Goal: Task Accomplishment & Management: Manage account settings

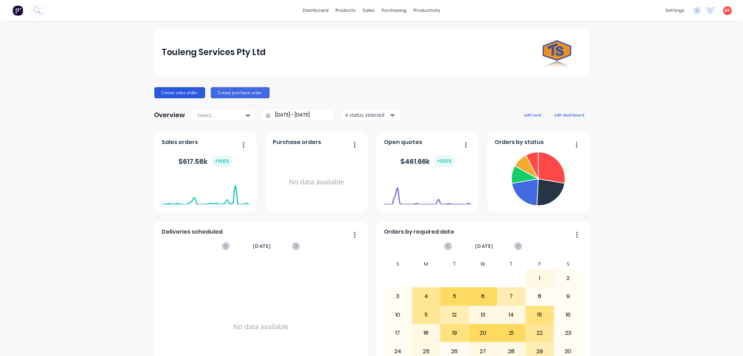
click at [182, 93] on button "Create sales order" at bounding box center [179, 92] width 51 height 11
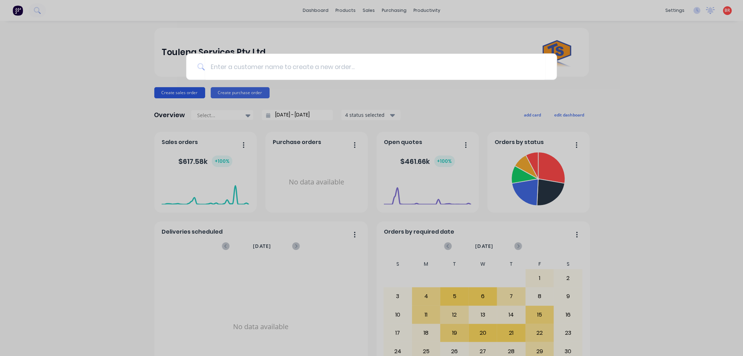
type input "s"
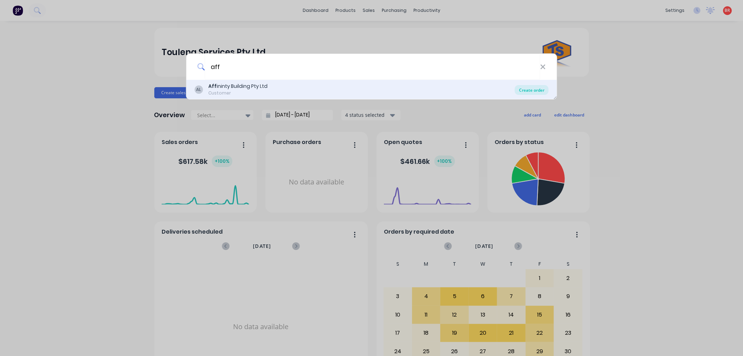
type input "aff"
click at [532, 89] on div "Create order" at bounding box center [532, 90] width 34 height 10
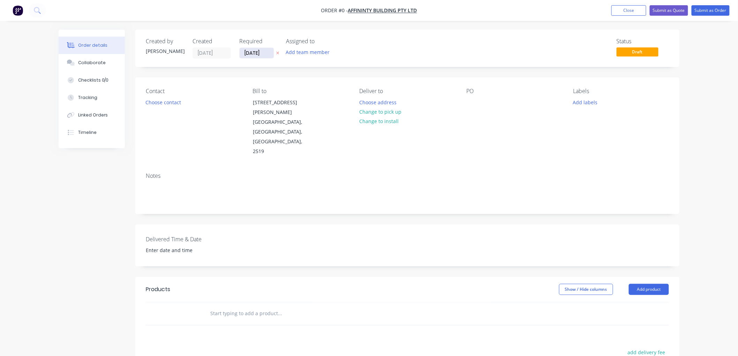
click at [257, 51] on input "[DATE]" at bounding box center [256, 53] width 34 height 10
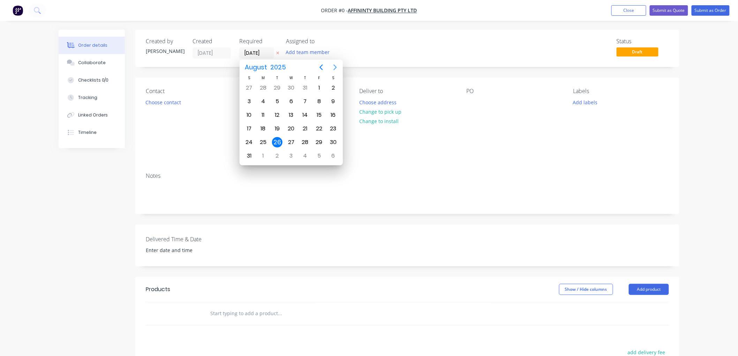
click at [331, 65] on icon "Next page" at bounding box center [335, 67] width 8 height 8
click at [317, 127] on div "26" at bounding box center [319, 128] width 10 height 10
type input "[DATE]"
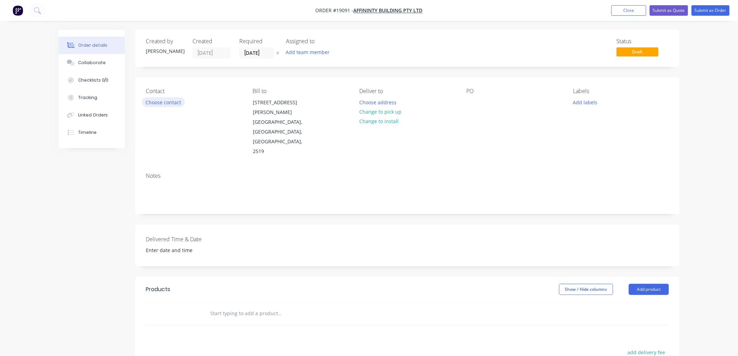
click at [166, 100] on button "Choose contact" at bounding box center [163, 101] width 43 height 9
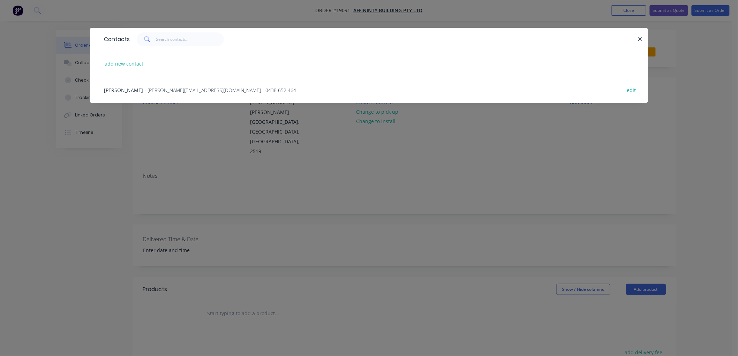
click at [170, 92] on span "- [PERSON_NAME][EMAIL_ADDRESS][DOMAIN_NAME] - 0438 652 464" at bounding box center [220, 90] width 152 height 7
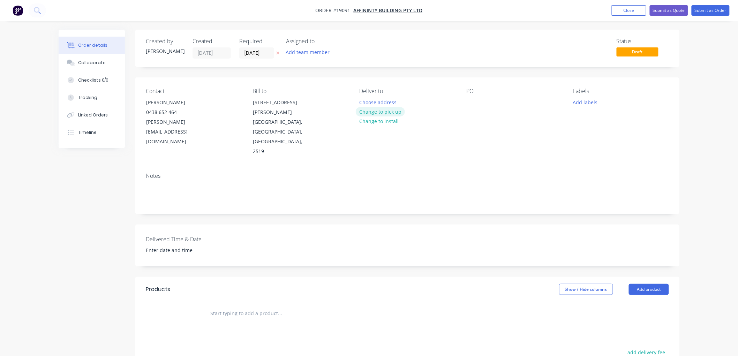
click at [379, 112] on button "Change to pick up" at bounding box center [380, 111] width 49 height 9
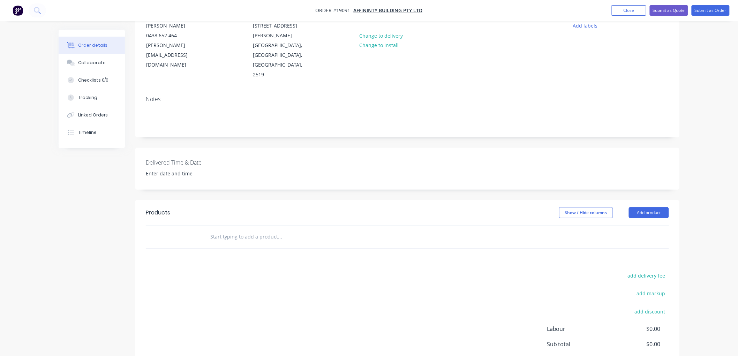
scroll to position [77, 0]
click at [242, 229] on input "text" at bounding box center [279, 236] width 139 height 14
click at [216, 229] on input "6 posts and 3 UB's" at bounding box center [279, 236] width 139 height 14
click at [252, 229] on input "6 Posts and 3 UB's" at bounding box center [279, 236] width 139 height 14
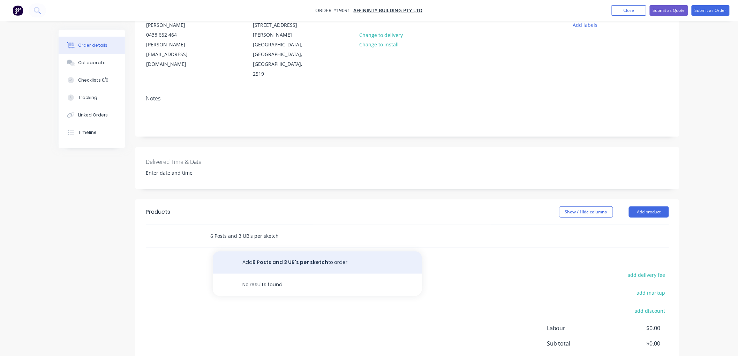
type input "6 Posts and 3 UB's per sketch"
click at [299, 251] on button "Add 6 Posts and 3 UB's per sketch to order" at bounding box center [317, 262] width 209 height 22
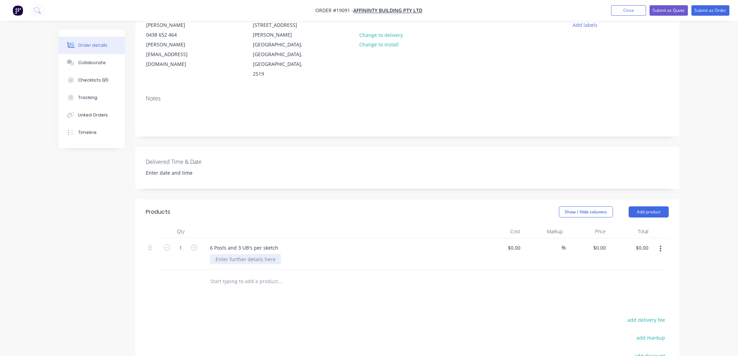
click at [245, 254] on div at bounding box center [245, 259] width 71 height 10
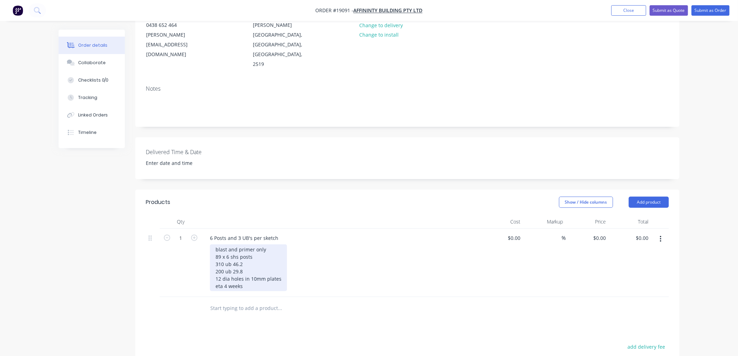
scroll to position [0, 0]
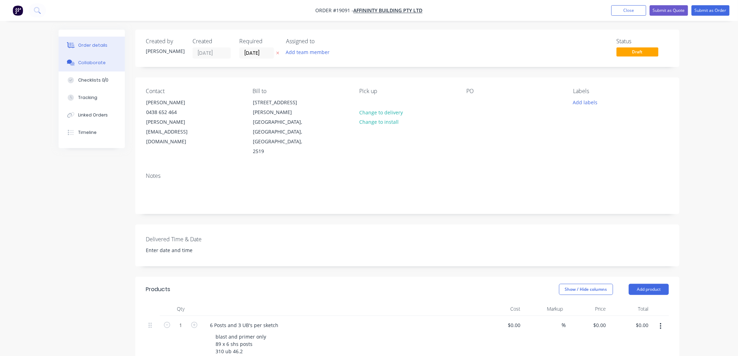
click at [96, 63] on div "Collaborate" at bounding box center [92, 63] width 28 height 6
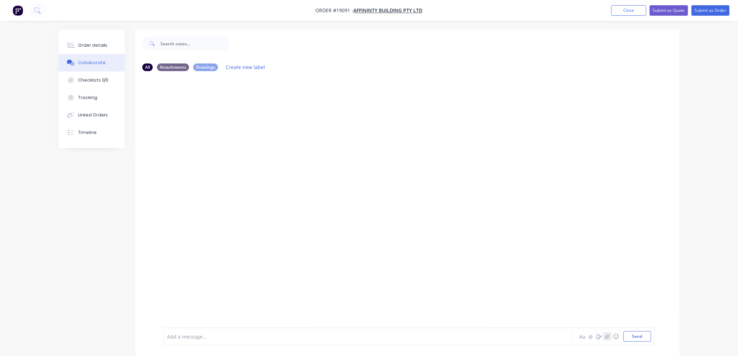
click at [607, 337] on icon "button" at bounding box center [607, 336] width 4 height 5
click at [636, 338] on button "Send" at bounding box center [637, 336] width 28 height 10
click at [98, 43] on div "Order details" at bounding box center [93, 45] width 30 height 6
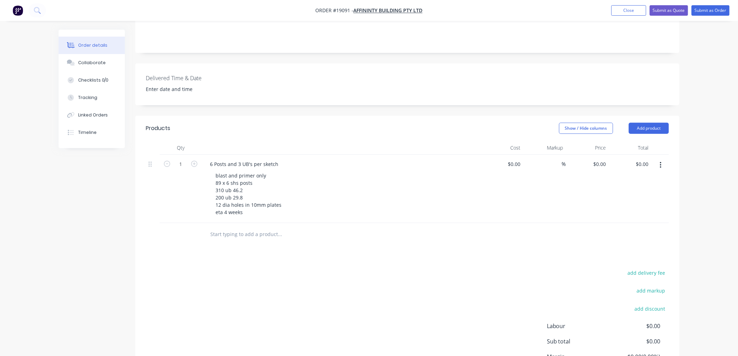
scroll to position [116, 0]
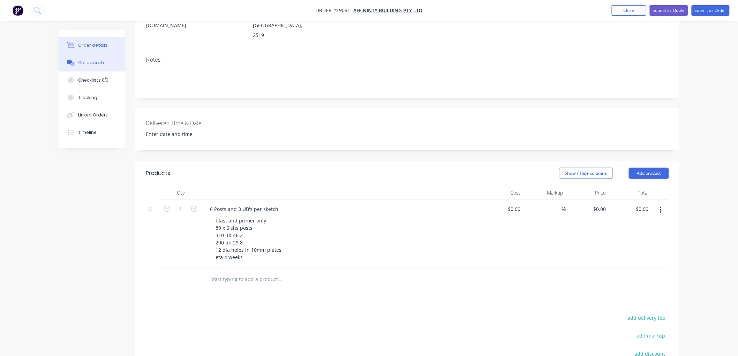
click at [89, 62] on div "Collaborate" at bounding box center [92, 63] width 28 height 6
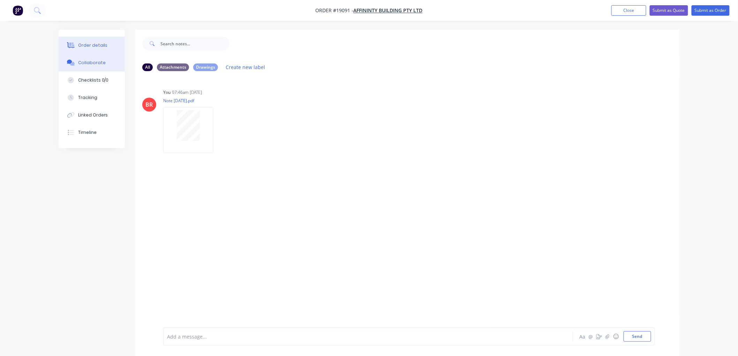
click at [88, 46] on div "Order details" at bounding box center [93, 45] width 30 height 6
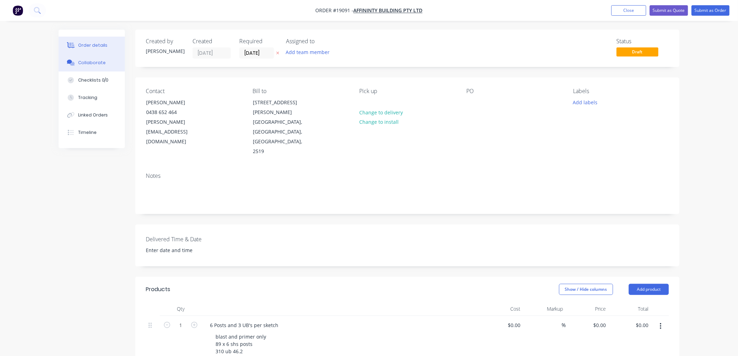
click at [94, 61] on div "Collaborate" at bounding box center [92, 63] width 28 height 6
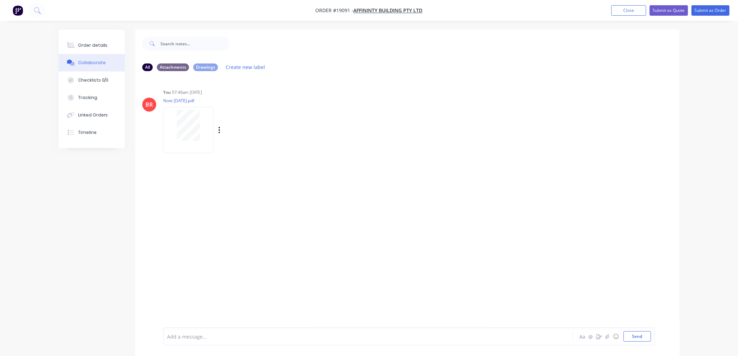
click at [173, 121] on div at bounding box center [188, 125] width 44 height 31
click at [97, 42] on div "Order details" at bounding box center [93, 45] width 30 height 6
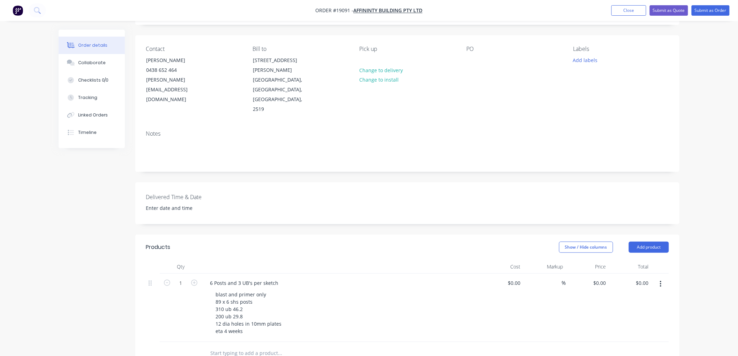
scroll to position [77, 0]
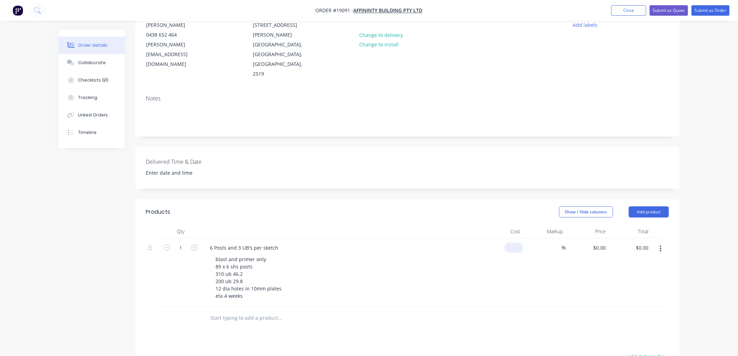
click at [517, 243] on input at bounding box center [515, 248] width 16 height 10
type input "$11,896.00"
click at [708, 193] on div "Order details Collaborate Checklists 0/0 Tracking Linked Orders Timeline Order …" at bounding box center [369, 215] width 738 height 585
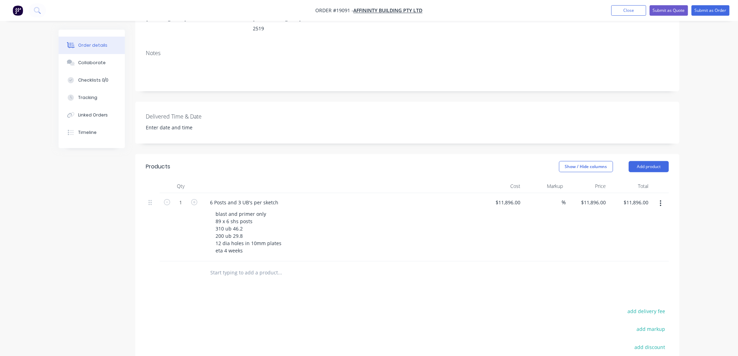
scroll to position [122, 0]
click at [505, 198] on div "11896 $11,896.00" at bounding box center [509, 203] width 28 height 10
click at [699, 144] on div "Order details Collaborate Checklists 0/0 Tracking Linked Orders Timeline Order …" at bounding box center [369, 170] width 738 height 585
type input "$11,766.00"
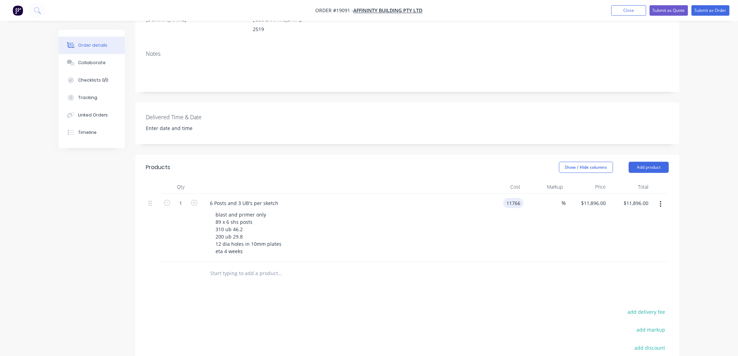
type input "$11,766.00"
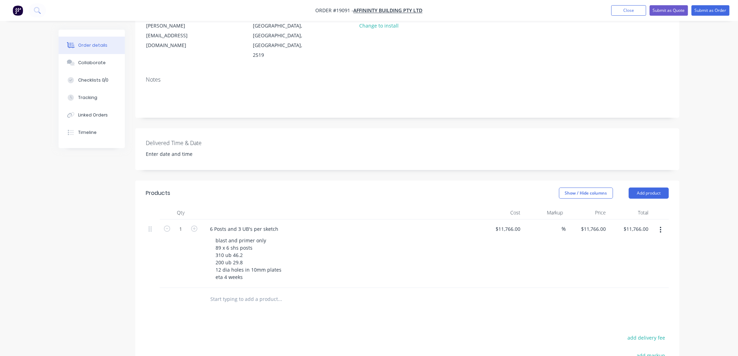
scroll to position [116, 0]
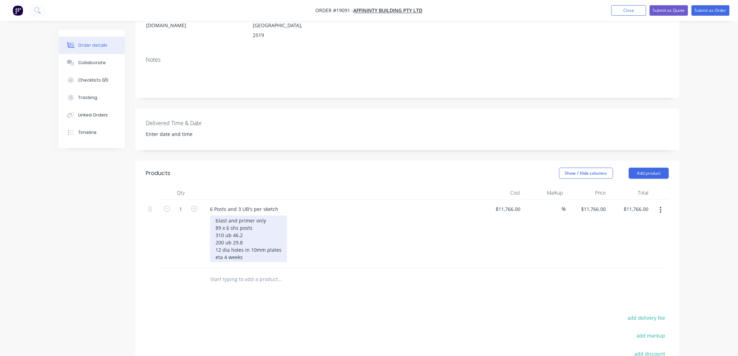
click at [250, 225] on div "blast and primer only 89 x 6 shs posts 310 ub 46.2 200 ub 29.8 12 dia holes in …" at bounding box center [248, 238] width 77 height 47
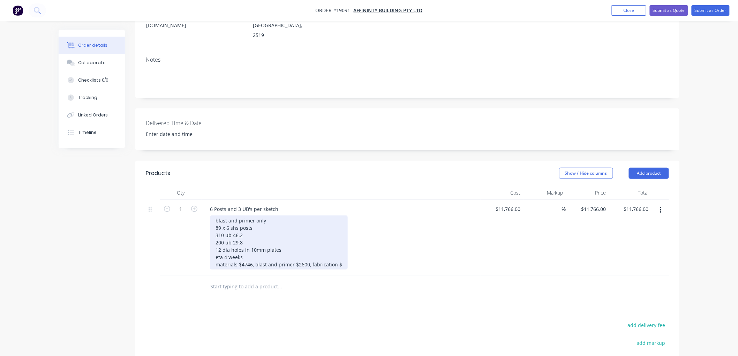
click at [339, 236] on div "blast and primer only 89 x 6 shs posts 310 ub 46.2 200 ub 29.8 12 dia holes in …" at bounding box center [279, 242] width 138 height 54
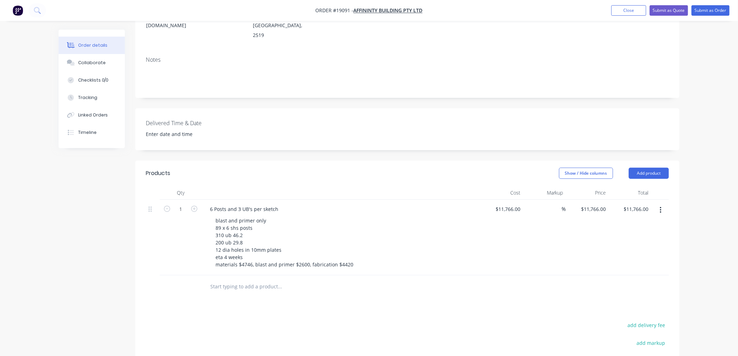
click at [372, 288] on div "Products Show / Hide columns Add product Qty Cost Markup Price Total 1 6 Posts …" at bounding box center [407, 313] width 544 height 305
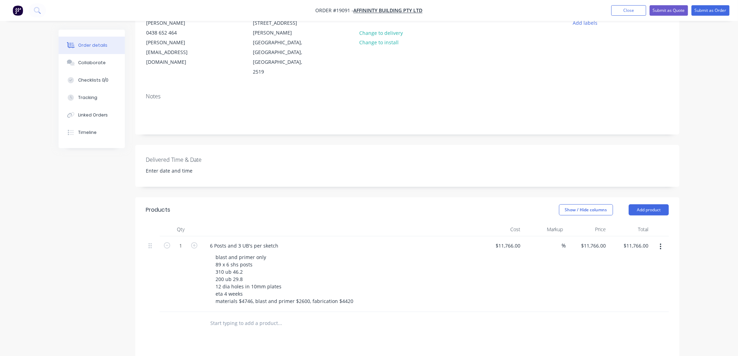
scroll to position [0, 0]
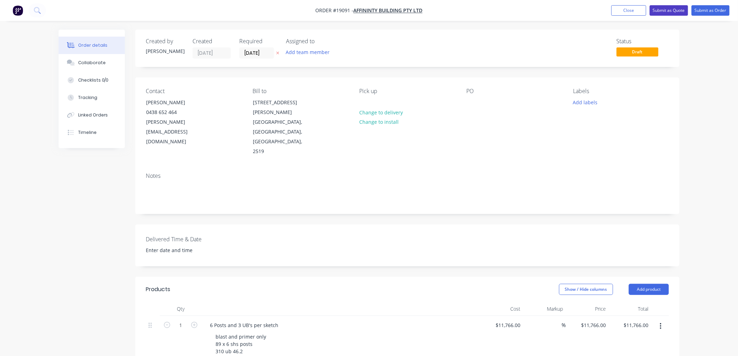
click at [660, 13] on button "Submit as Quote" at bounding box center [668, 10] width 38 height 10
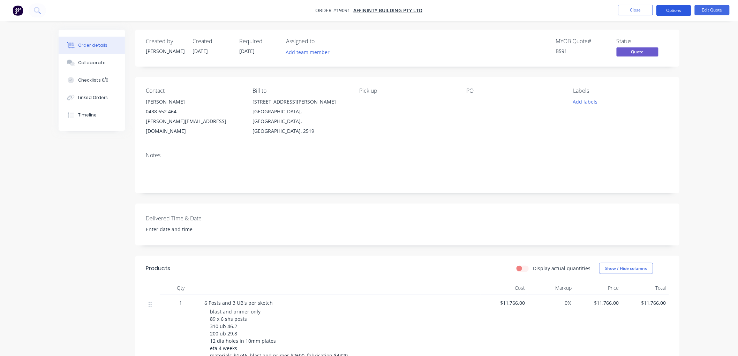
click at [670, 12] on button "Options" at bounding box center [673, 10] width 35 height 11
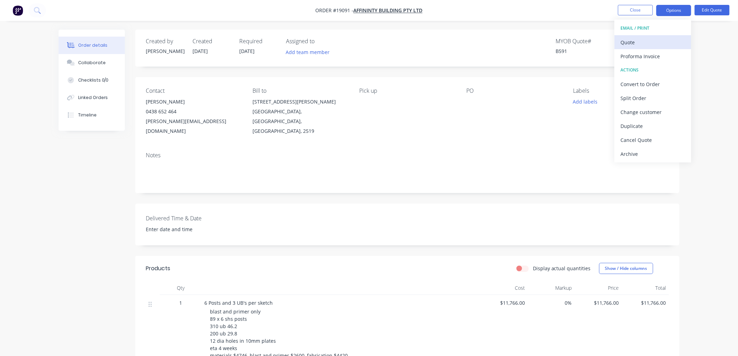
click at [635, 42] on div "Quote" at bounding box center [652, 42] width 64 height 10
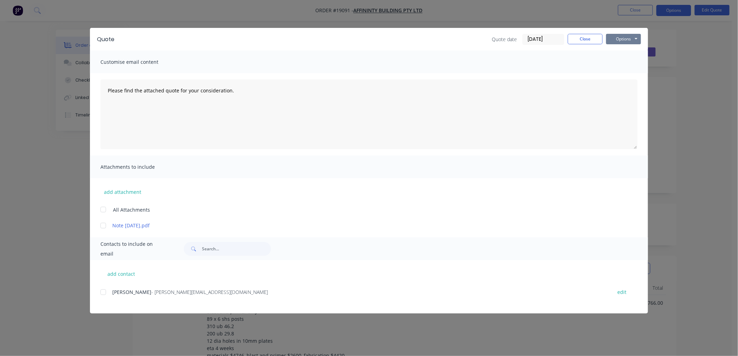
click at [623, 40] on button "Options" at bounding box center [623, 39] width 35 height 10
click at [627, 60] on button "Print" at bounding box center [628, 63] width 45 height 12
click at [575, 36] on button "Close" at bounding box center [584, 39] width 35 height 10
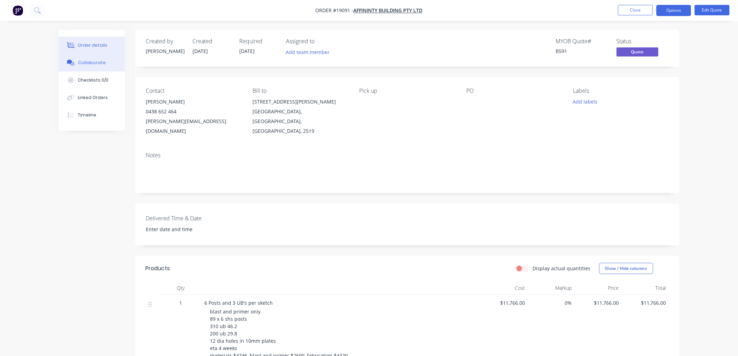
click at [92, 65] on div "Collaborate" at bounding box center [92, 63] width 28 height 6
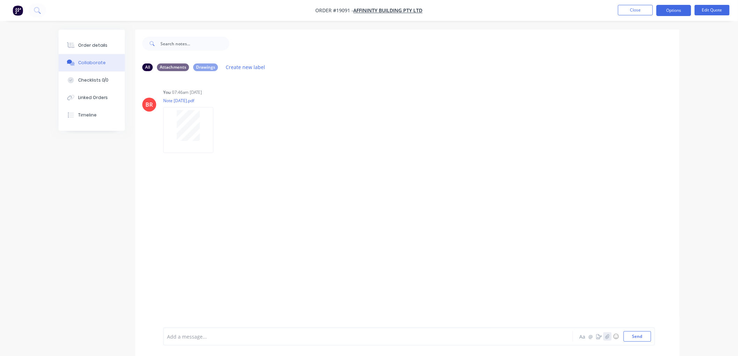
click at [609, 336] on button "button" at bounding box center [607, 336] width 8 height 8
click at [635, 336] on button "Send" at bounding box center [637, 336] width 28 height 10
click at [92, 47] on div "Order details" at bounding box center [93, 45] width 30 height 6
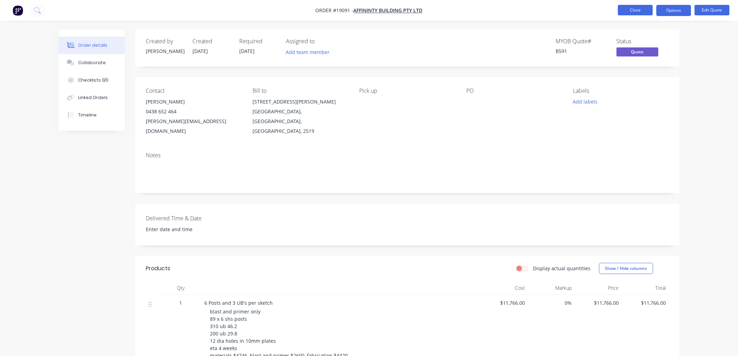
click at [636, 7] on button "Close" at bounding box center [635, 10] width 35 height 10
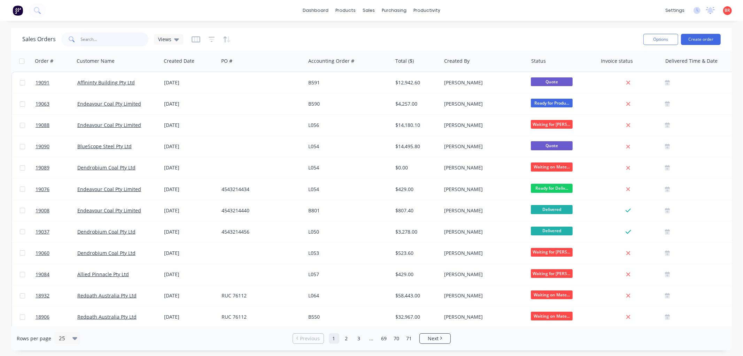
click at [106, 40] on input "text" at bounding box center [115, 39] width 68 height 14
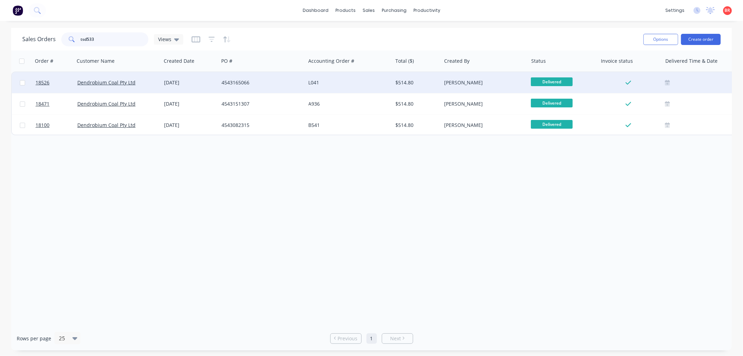
type input "tsd533"
click at [108, 78] on div "Dendrobium Coal Pty Ltd" at bounding box center [118, 82] width 87 height 21
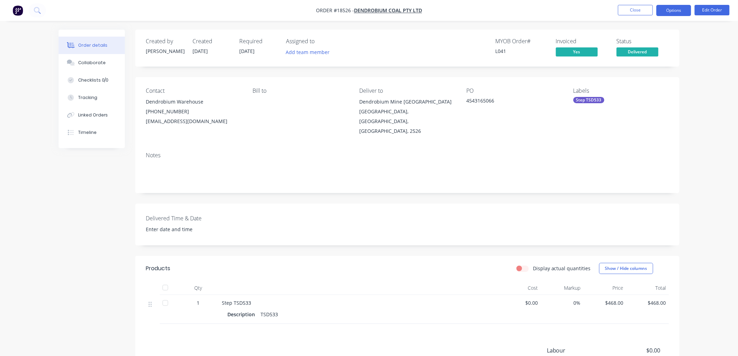
click at [661, 10] on button "Options" at bounding box center [673, 10] width 35 height 11
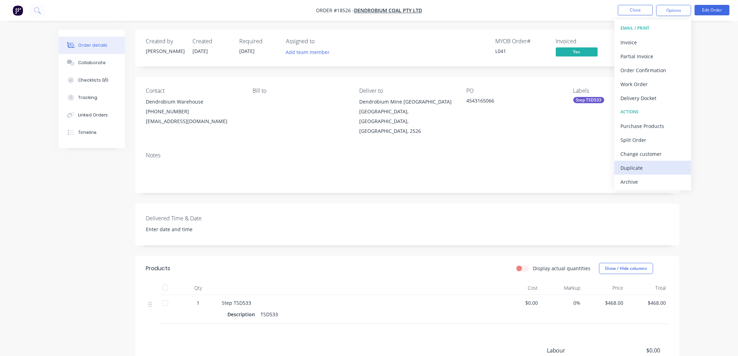
click at [632, 165] on div "Duplicate" at bounding box center [652, 168] width 64 height 10
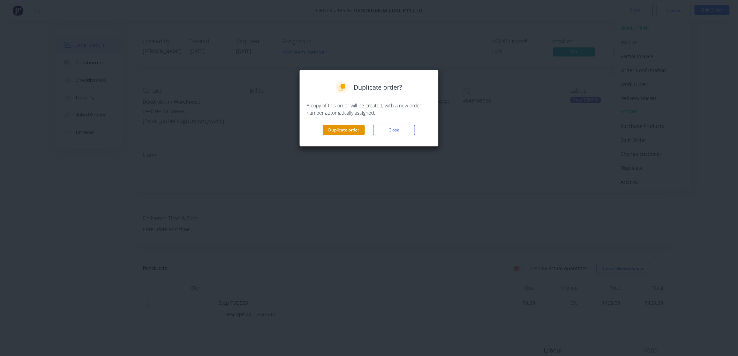
click at [343, 128] on button "Duplicate order" at bounding box center [344, 130] width 42 height 10
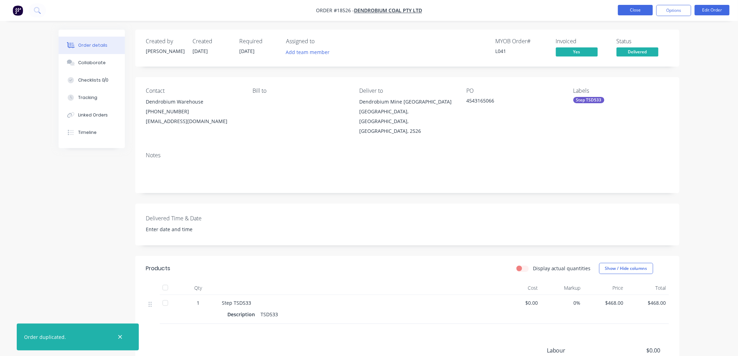
click at [640, 7] on button "Close" at bounding box center [635, 10] width 35 height 10
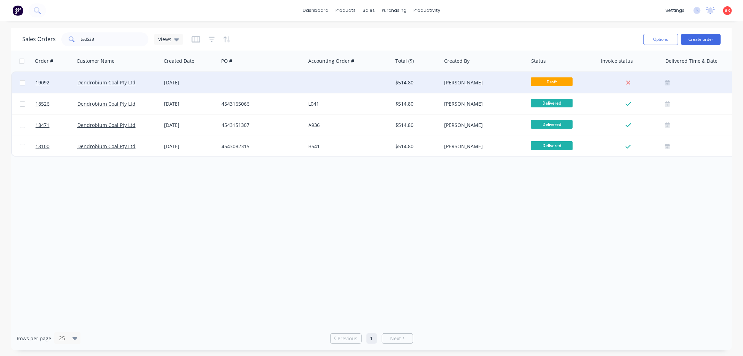
click at [191, 84] on div "[DATE]" at bounding box center [190, 82] width 52 height 7
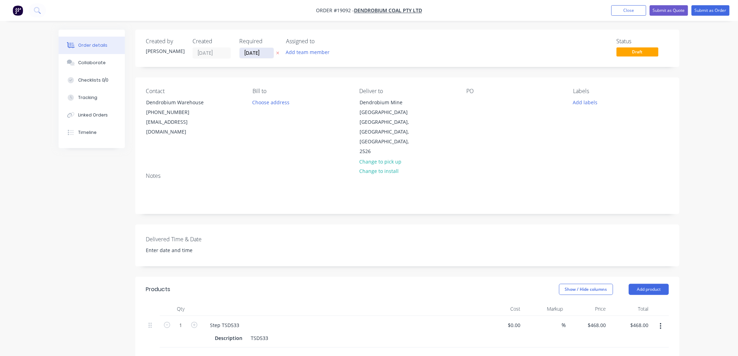
click at [260, 51] on input "[DATE]" at bounding box center [256, 53] width 34 height 10
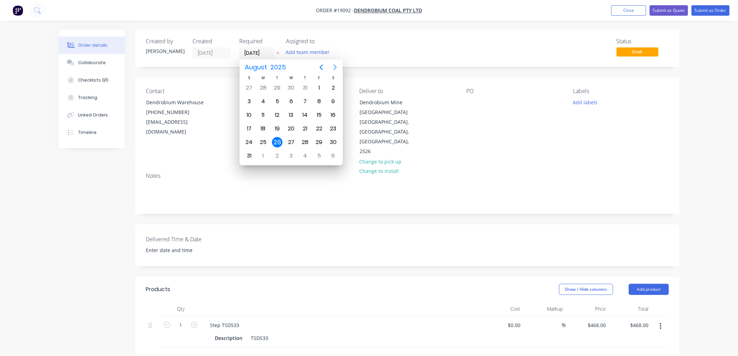
click at [333, 66] on icon "Next page" at bounding box center [335, 67] width 8 height 8
click at [321, 125] on div "26" at bounding box center [319, 128] width 10 height 10
type input "[DATE]"
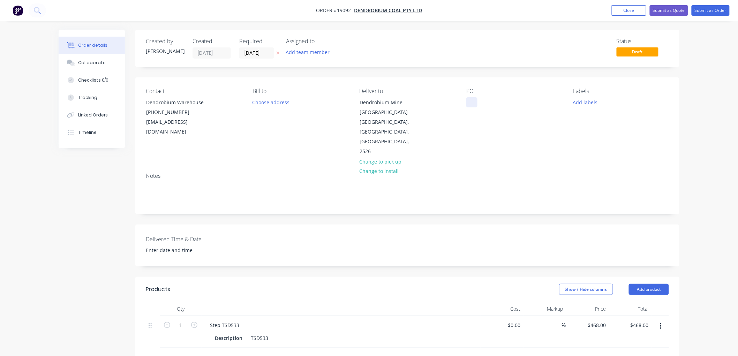
click at [471, 102] on div at bounding box center [471, 102] width 11 height 10
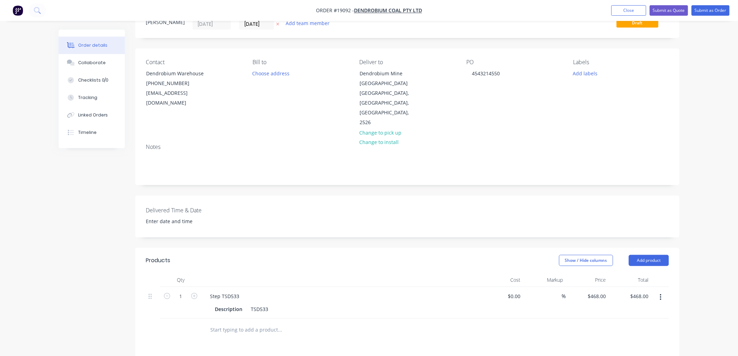
scroll to position [155, 0]
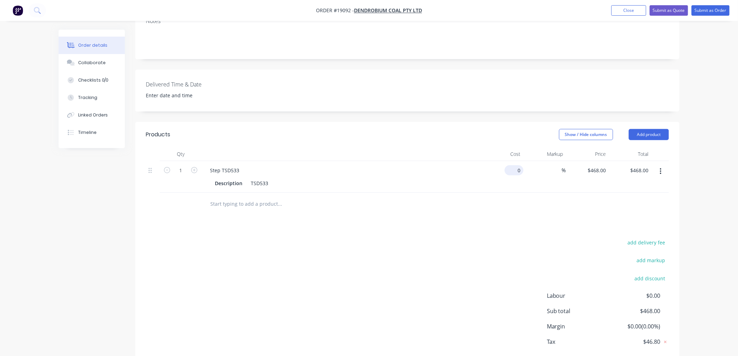
drag, startPoint x: 511, startPoint y: 162, endPoint x: 521, endPoint y: 161, distance: 10.9
click at [511, 162] on div "0 $0.00" at bounding box center [501, 177] width 43 height 32
type input "$468.00"
drag, startPoint x: 702, startPoint y: 130, endPoint x: 702, endPoint y: 123, distance: 7.7
click at [701, 130] on div "Order details Collaborate Checklists 0/0 Tracking Linked Orders Timeline Order …" at bounding box center [369, 119] width 738 height 548
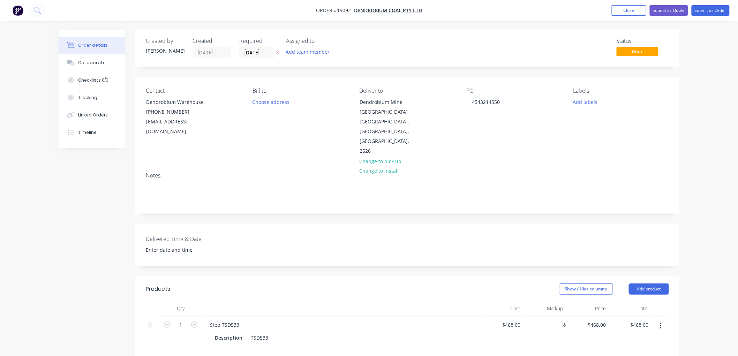
scroll to position [0, 0]
click at [93, 63] on div "Collaborate" at bounding box center [92, 63] width 28 height 6
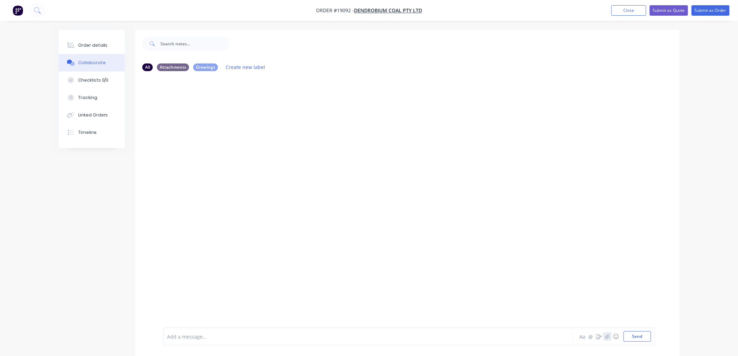
click at [606, 338] on icon "button" at bounding box center [607, 336] width 4 height 5
drag, startPoint x: 635, startPoint y: 335, endPoint x: 630, endPoint y: 329, distance: 6.9
click at [635, 334] on button "Send" at bounding box center [637, 336] width 28 height 10
click at [95, 43] on div "Order details" at bounding box center [93, 45] width 30 height 6
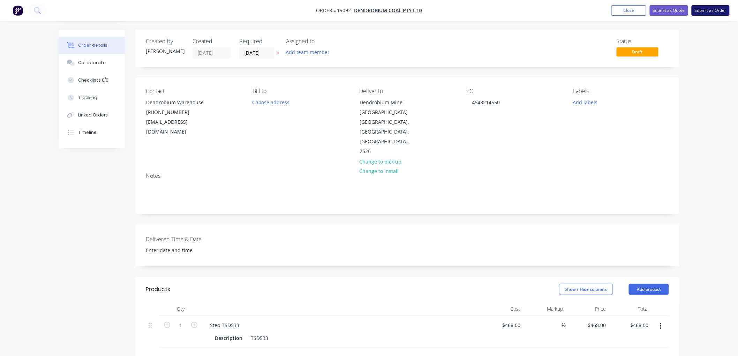
click at [701, 10] on button "Submit as Order" at bounding box center [710, 10] width 38 height 10
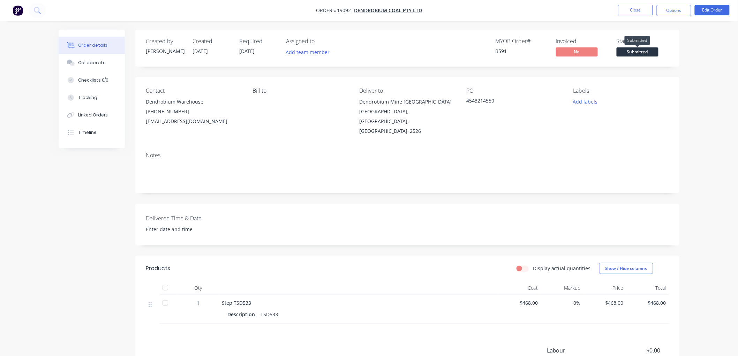
click at [640, 51] on span "Submitted" at bounding box center [637, 51] width 42 height 9
click at [706, 67] on div "Order details Collaborate Checklists 0/0 Tracking Linked Orders Timeline Order …" at bounding box center [369, 224] width 738 height 448
click at [84, 62] on div "Collaborate" at bounding box center [92, 63] width 28 height 6
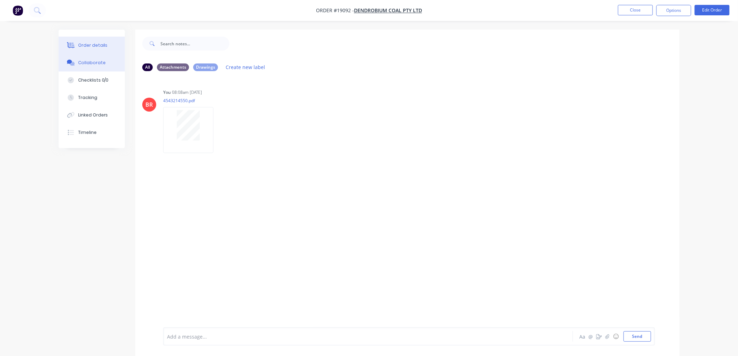
click at [105, 44] on button "Order details" at bounding box center [92, 45] width 66 height 17
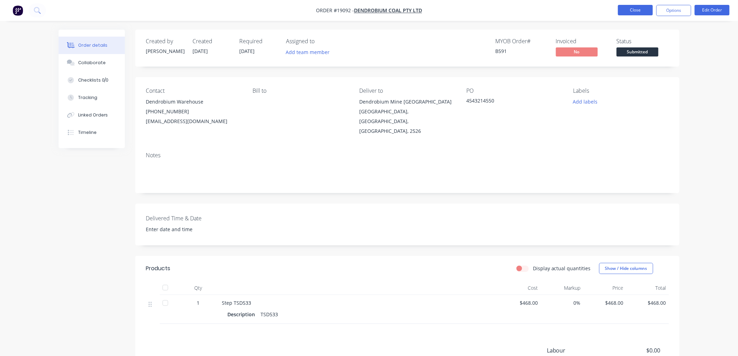
click at [629, 8] on button "Close" at bounding box center [635, 10] width 35 height 10
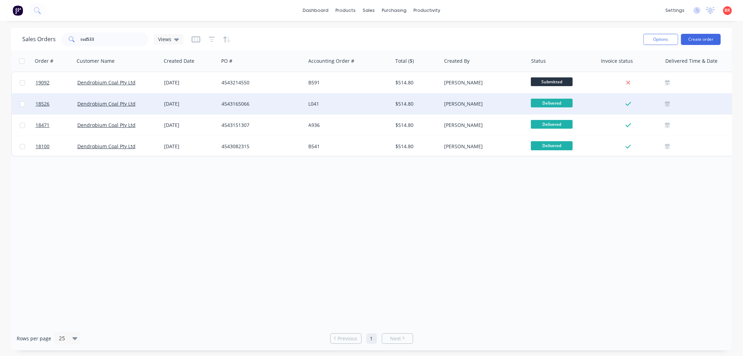
click at [349, 105] on div "L041" at bounding box center [347, 103] width 77 height 7
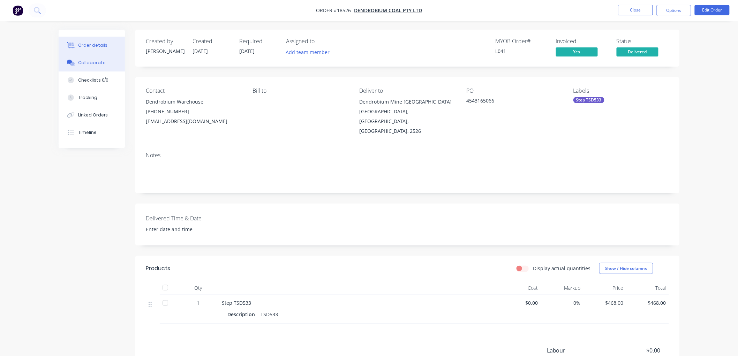
click at [81, 58] on button "Collaborate" at bounding box center [92, 62] width 66 height 17
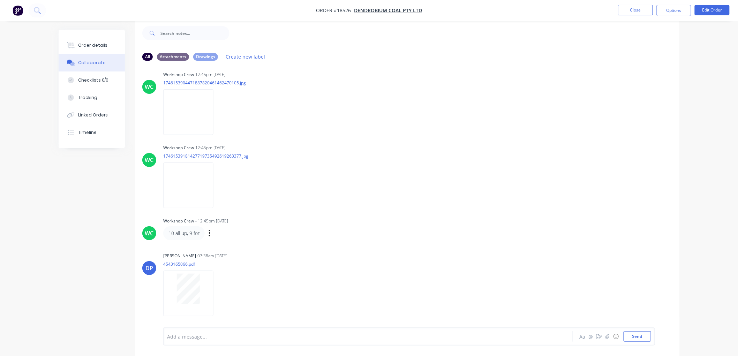
scroll to position [630, 0]
click at [192, 111] on img at bounding box center [188, 110] width 50 height 46
click at [95, 43] on div "Order details" at bounding box center [93, 45] width 30 height 6
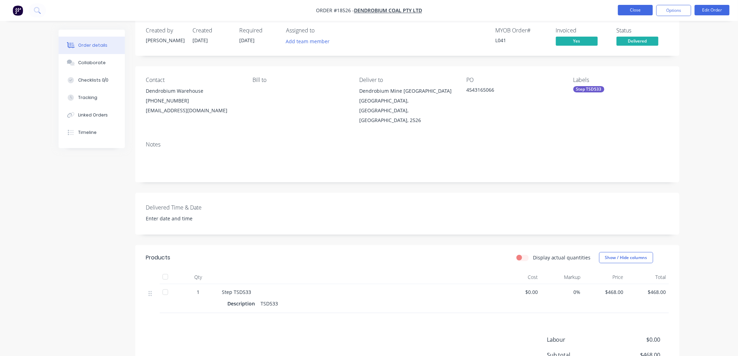
click at [639, 10] on button "Close" at bounding box center [635, 10] width 35 height 10
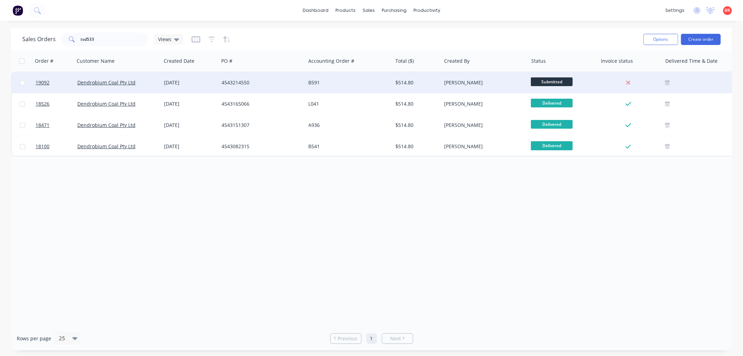
click at [384, 83] on div "B591" at bounding box center [347, 82] width 77 height 7
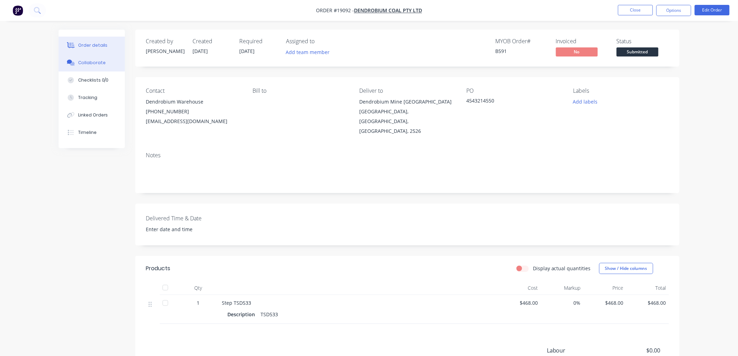
click at [98, 62] on div "Collaborate" at bounding box center [92, 63] width 28 height 6
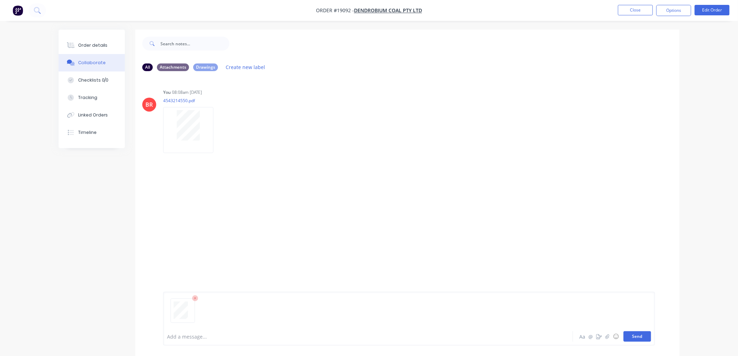
click at [632, 333] on button "Send" at bounding box center [637, 336] width 28 height 10
click at [87, 43] on div "Order details" at bounding box center [93, 45] width 30 height 6
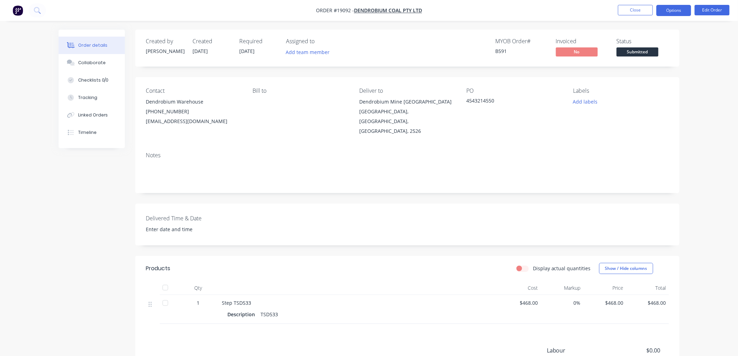
click at [666, 10] on button "Options" at bounding box center [673, 10] width 35 height 11
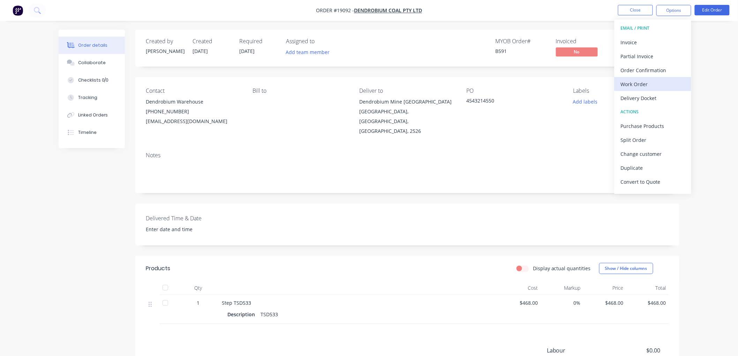
click at [634, 88] on div "Work Order" at bounding box center [652, 84] width 64 height 10
click at [632, 83] on div "Custom" at bounding box center [652, 84] width 64 height 10
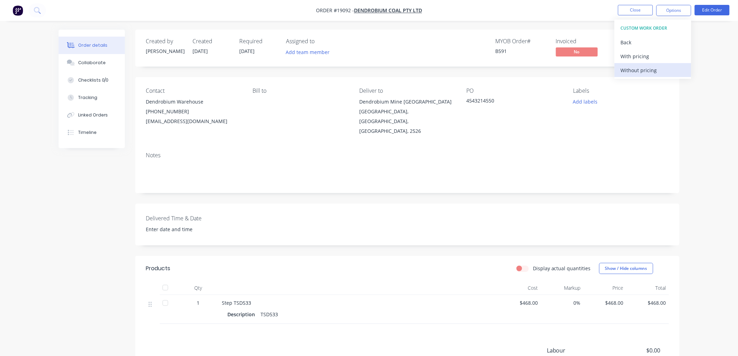
click at [634, 71] on div "Without pricing" at bounding box center [652, 70] width 64 height 10
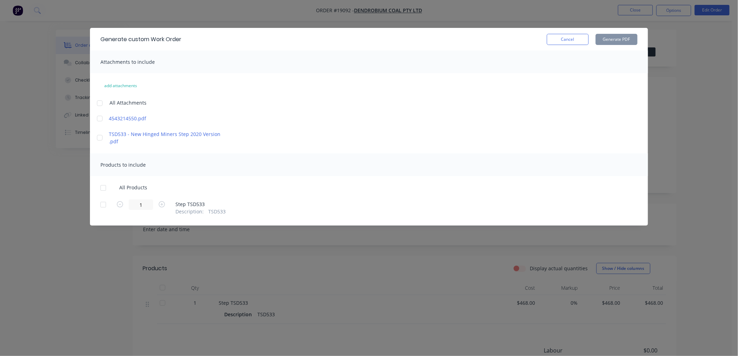
click at [96, 135] on div at bounding box center [100, 138] width 14 height 14
click at [102, 182] on div at bounding box center [103, 188] width 14 height 14
click at [602, 38] on button "Generate PDF" at bounding box center [616, 39] width 42 height 11
click at [570, 36] on button "Cancel" at bounding box center [568, 39] width 42 height 11
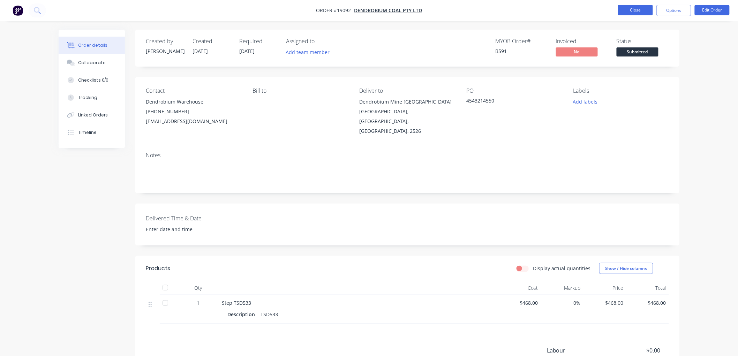
click at [639, 12] on button "Close" at bounding box center [635, 10] width 35 height 10
